Goal: Transaction & Acquisition: Obtain resource

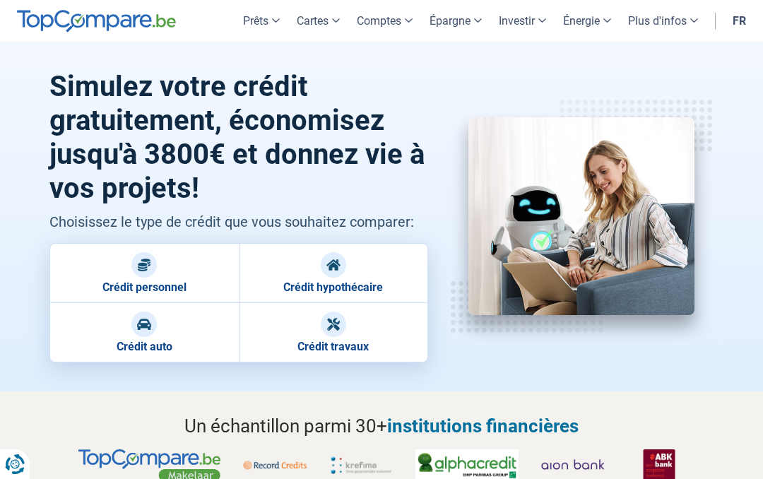
click at [198, 277] on link "Crédit personnel" at bounding box center [143, 272] width 189 height 59
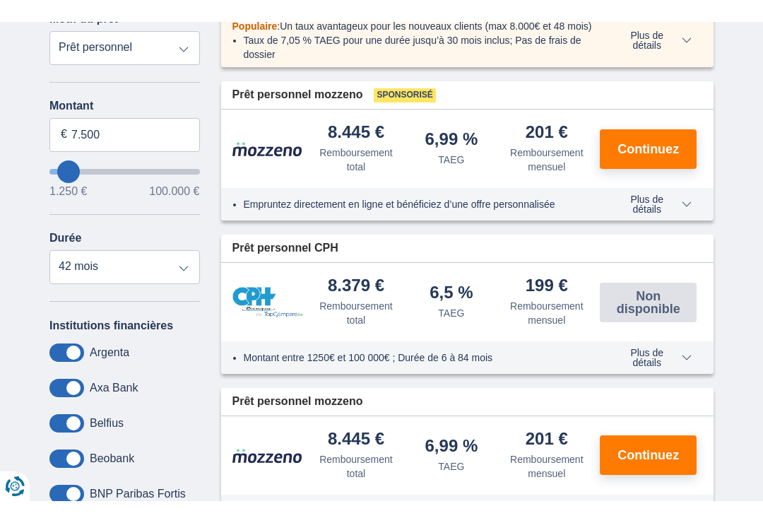
scroll to position [352, 0]
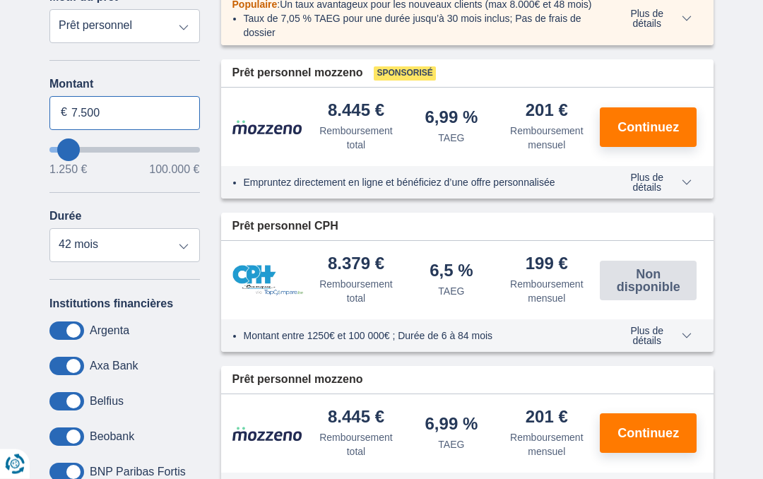
click at [116, 116] on input "7.500" at bounding box center [124, 114] width 150 height 34
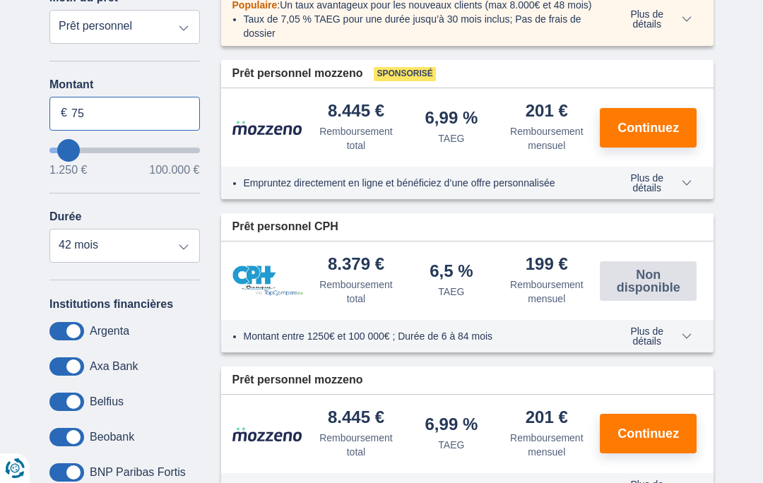
type input "7"
type input "30.000"
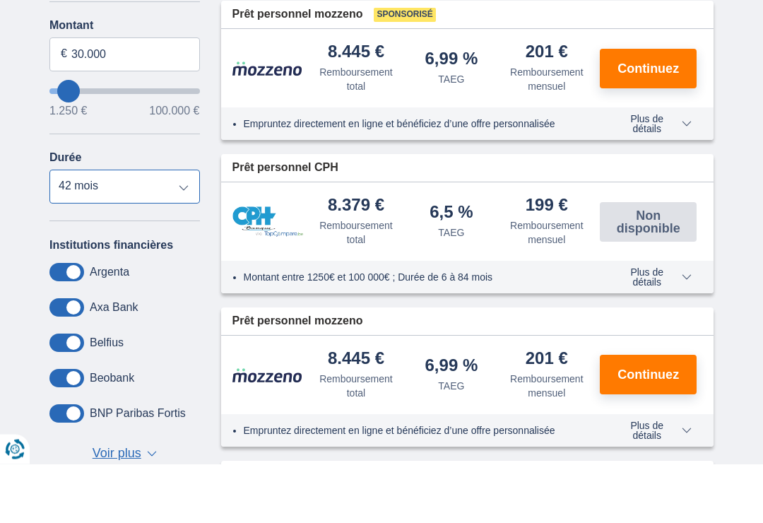
click at [186, 229] on select "12 mois 18 mois 24 mois 30 mois 36 mois 42 mois" at bounding box center [124, 246] width 150 height 34
type input "30250"
select select "120"
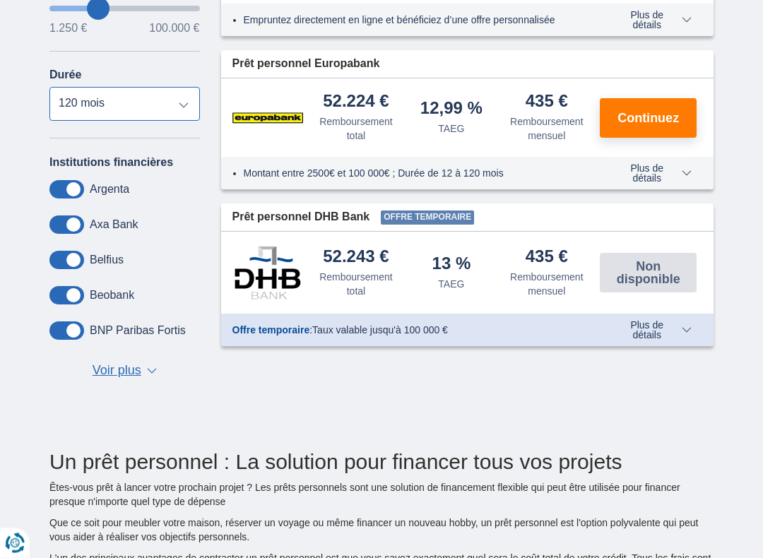
scroll to position [494, 0]
click at [654, 124] on span "Continuez" at bounding box center [647, 118] width 61 height 13
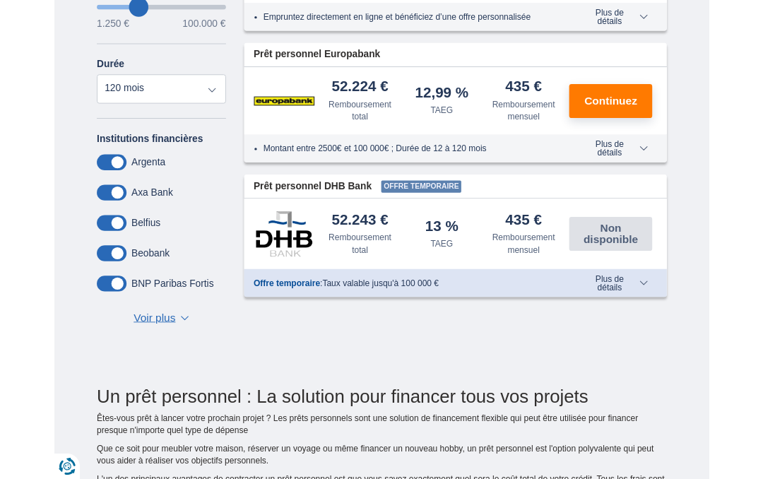
scroll to position [534, 0]
